Goal: Information Seeking & Learning: Learn about a topic

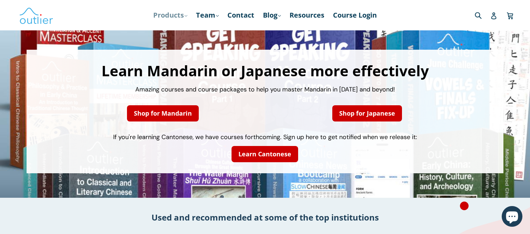
click at [164, 20] on link "Products .cls-1{fill:#231f20} expand" at bounding box center [170, 15] width 41 height 12
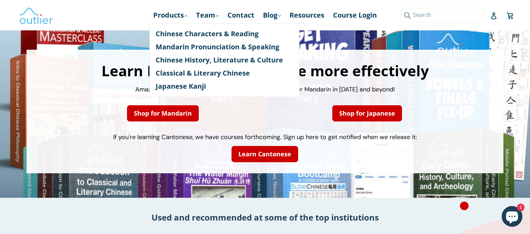
click at [476, 11] on input "Search" at bounding box center [442, 15] width 83 height 14
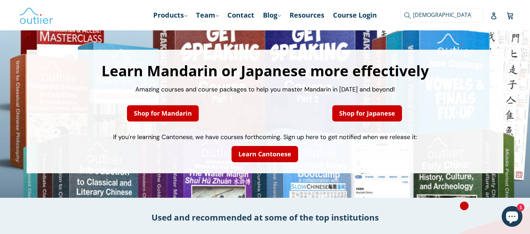
type input "[DEMOGRAPHIC_DATA]"
click at [401, 8] on button "Submit" at bounding box center [406, 15] width 11 height 14
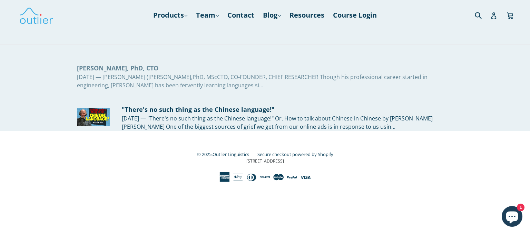
click at [320, 77] on div "[DATE] — [PERSON_NAME] ([PERSON_NAME],PhD, MScCTO, CO-FOUNDER, CHIEF RESEARCHER…" at bounding box center [265, 81] width 376 height 17
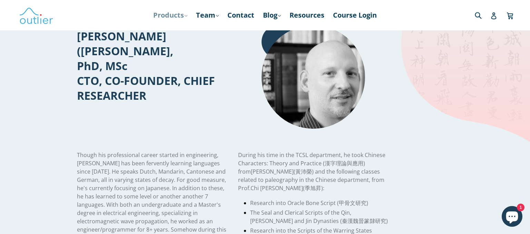
click at [179, 20] on link "Products .cls-1{fill:#231f20} expand" at bounding box center [170, 15] width 41 height 12
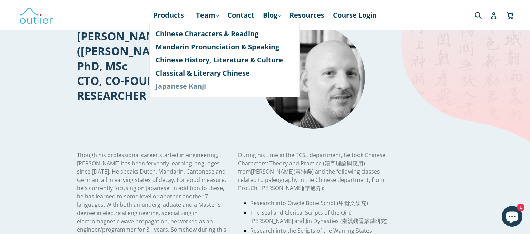
click at [170, 85] on link "Japanese Kanji" at bounding box center [225, 86] width 138 height 13
